Goal: Navigation & Orientation: Find specific page/section

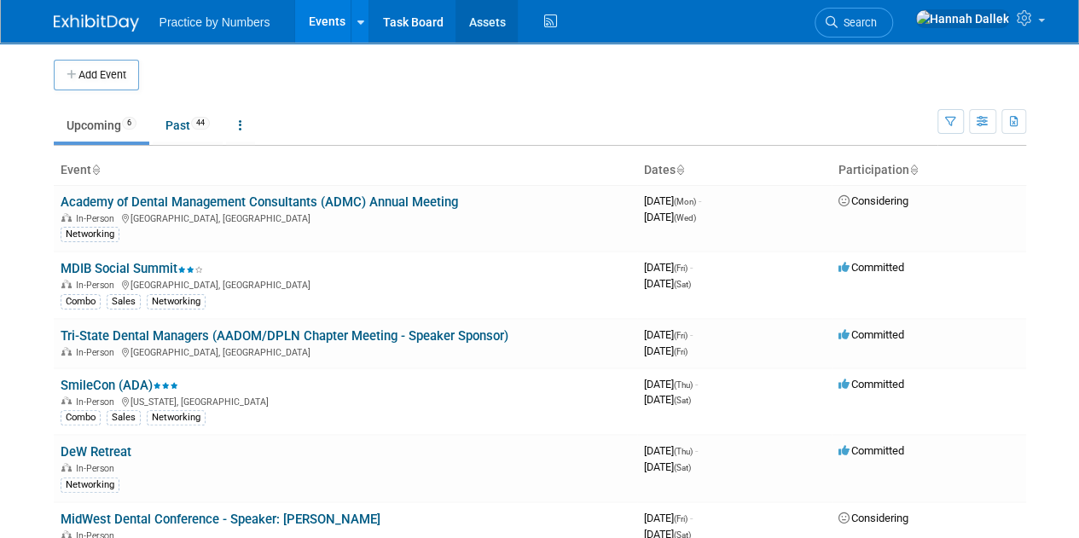
click at [483, 28] on link "Assets" at bounding box center [487, 21] width 62 height 43
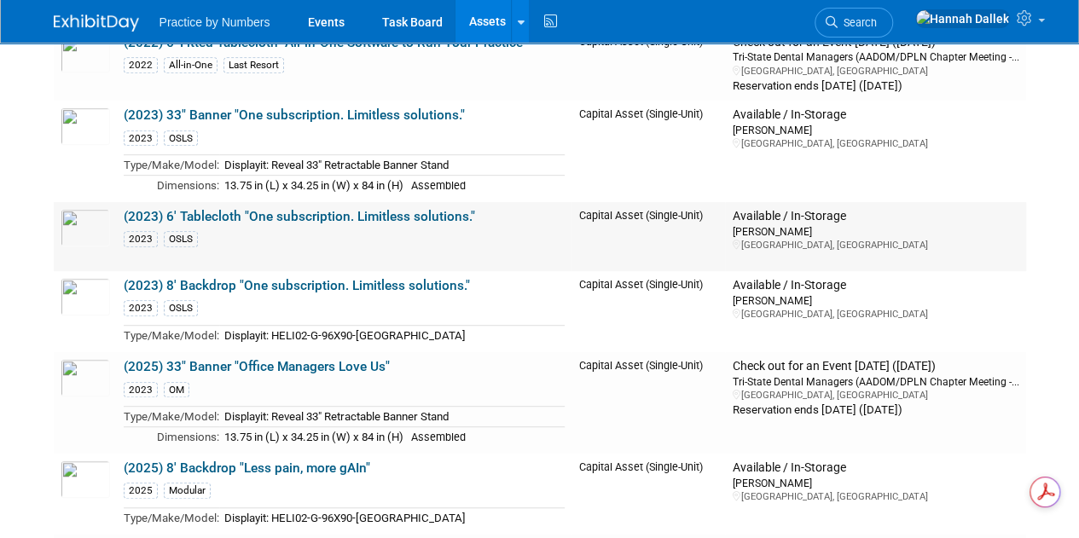
scroll to position [427, 0]
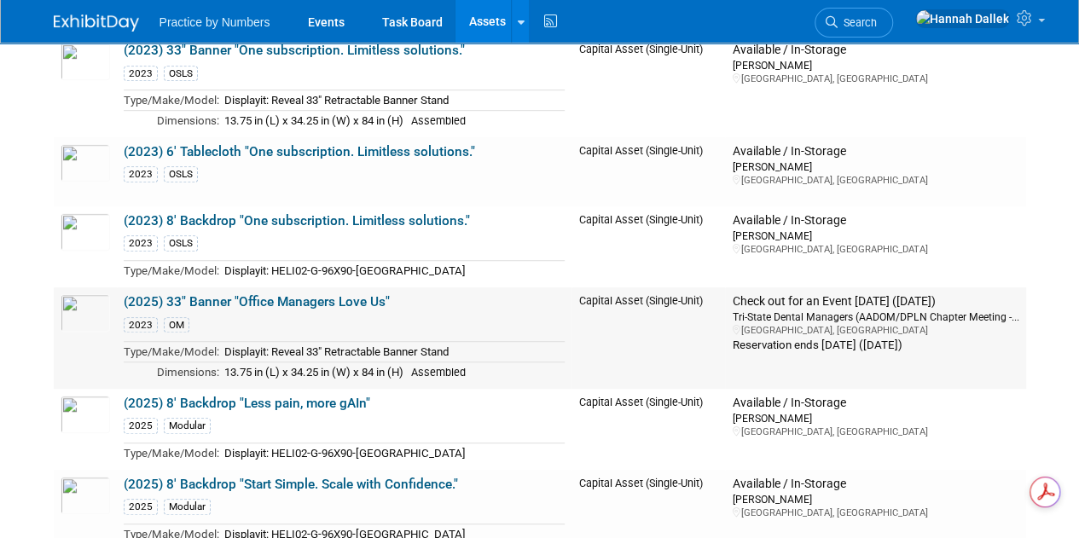
click at [307, 295] on link "(2025) 33" Banner "Office Managers Love Us"" at bounding box center [257, 301] width 266 height 15
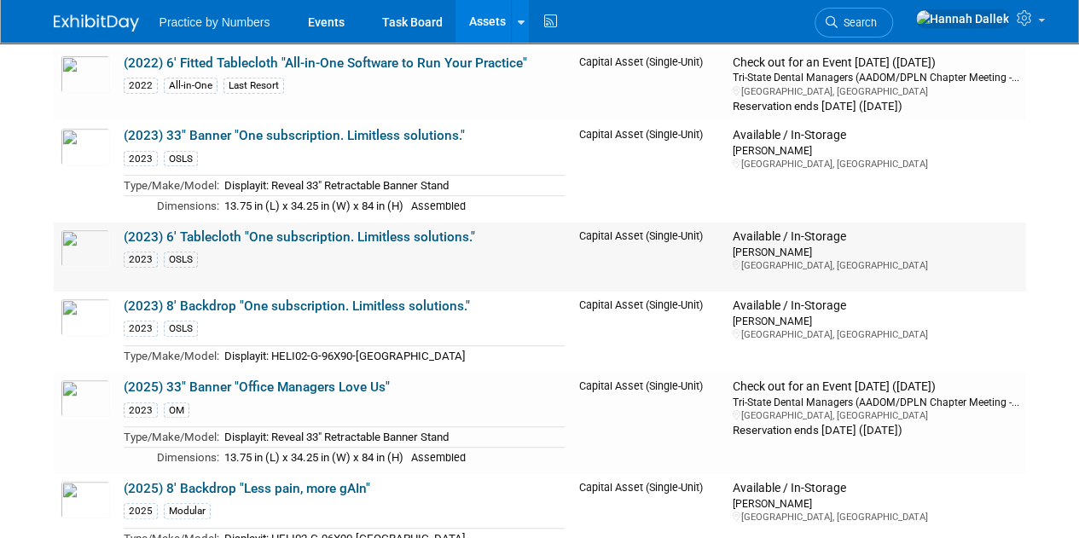
click at [263, 232] on link "(2023) 6' Tablecloth "One subscription. Limitless solutions."" at bounding box center [300, 237] width 352 height 15
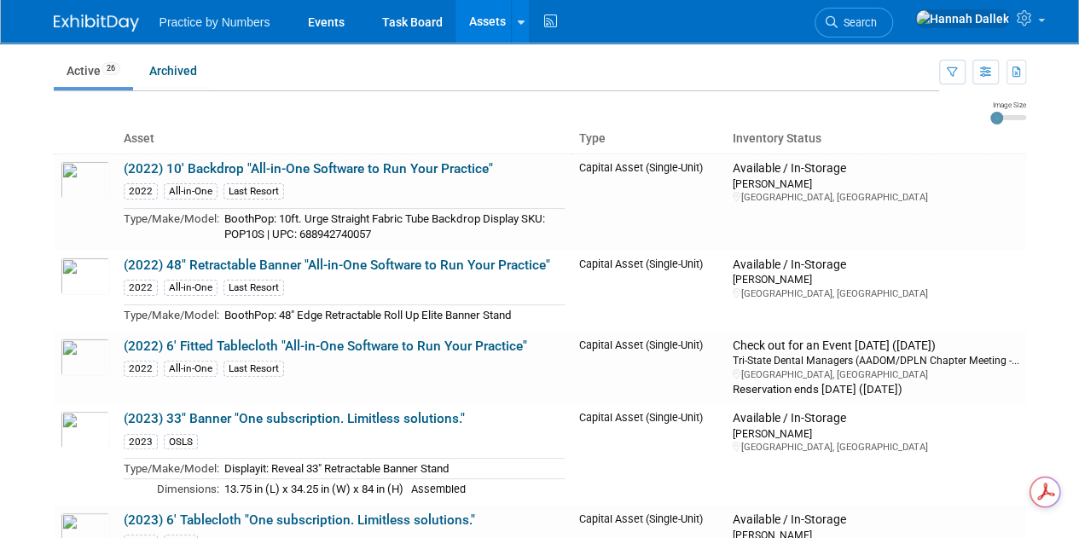
scroll to position [0, 0]
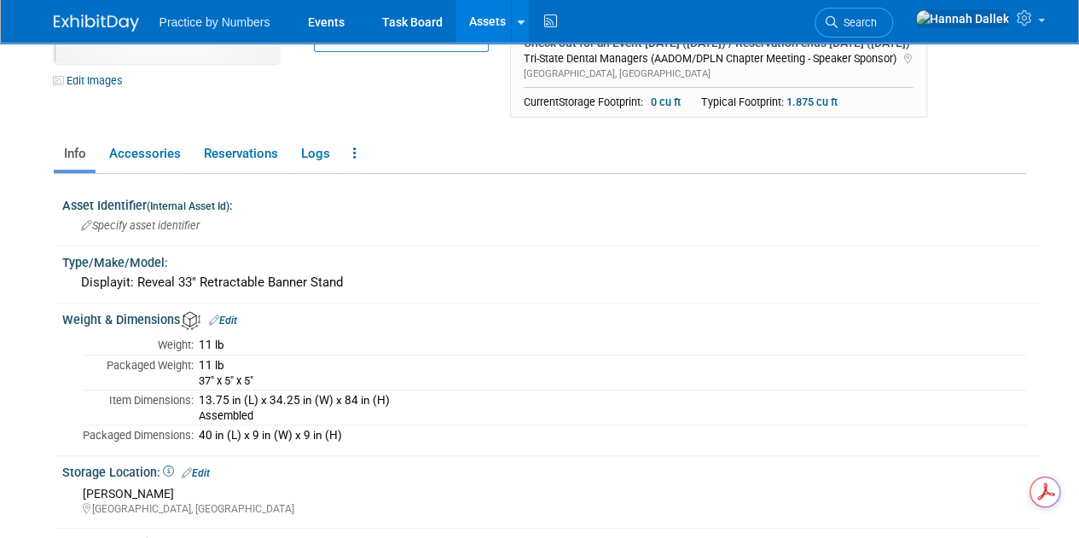
drag, startPoint x: 255, startPoint y: 392, endPoint x: 201, endPoint y: 393, distance: 54.6
click at [197, 390] on td "11 lb 37" x 5" x 5"" at bounding box center [610, 372] width 833 height 35
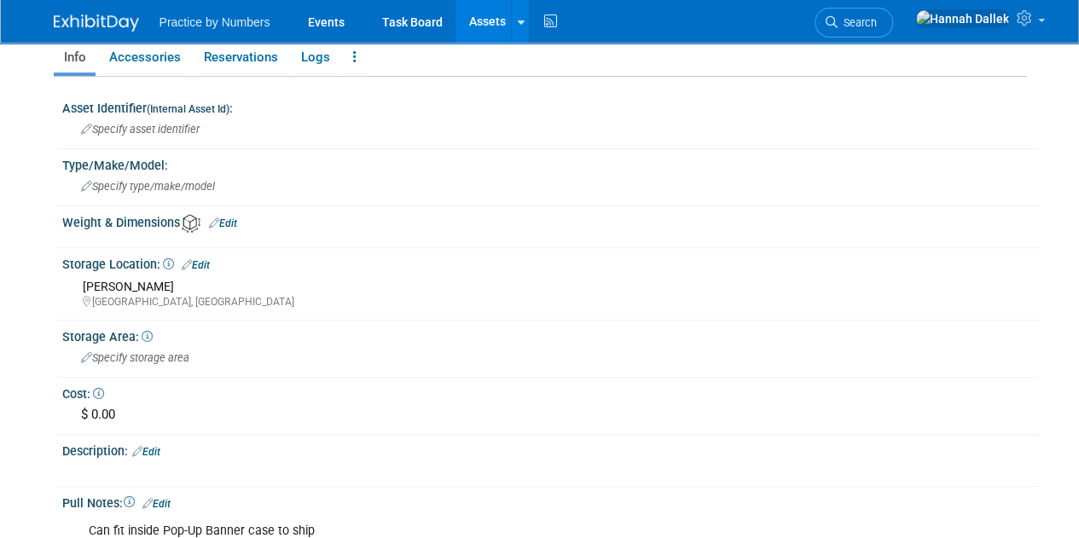
scroll to position [256, 0]
